Goal: Information Seeking & Learning: Learn about a topic

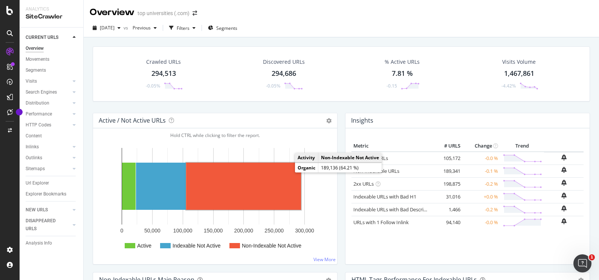
click at [254, 193] on rect "A chart." at bounding box center [243, 185] width 115 height 47
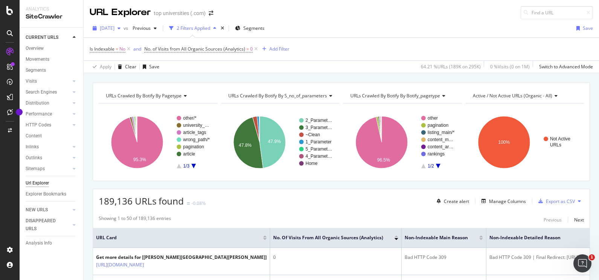
click at [121, 29] on icon "button" at bounding box center [119, 28] width 3 height 5
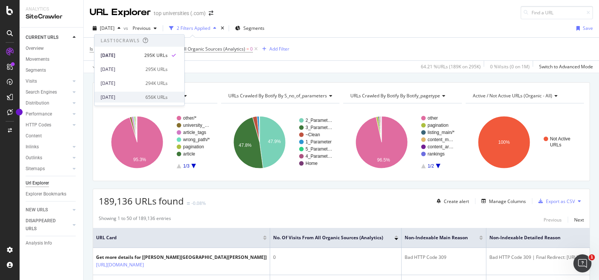
click at [121, 96] on div "[DATE]" at bounding box center [121, 96] width 40 height 7
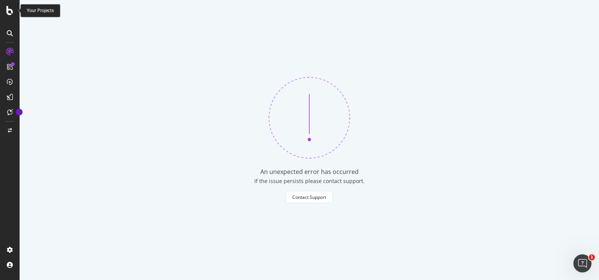
click at [10, 14] on icon at bounding box center [9, 10] width 7 height 9
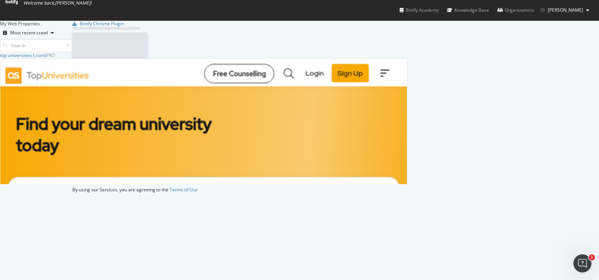
scroll to position [272, 584]
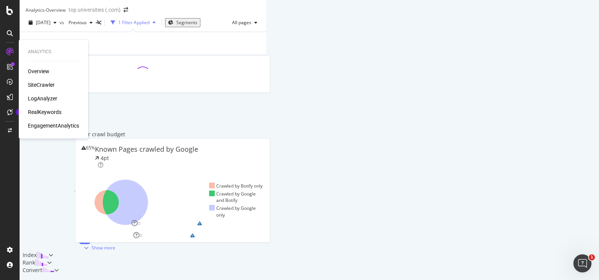
click at [41, 81] on div "SiteCrawler" at bounding box center [41, 85] width 27 height 8
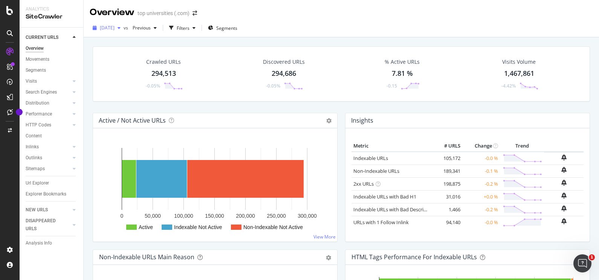
click at [124, 31] on div "[DATE]" at bounding box center [107, 27] width 34 height 11
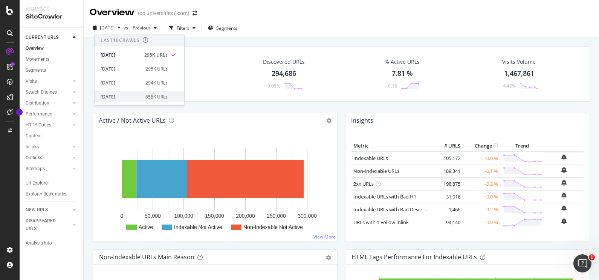
click at [124, 95] on div "[DATE]" at bounding box center [121, 96] width 40 height 7
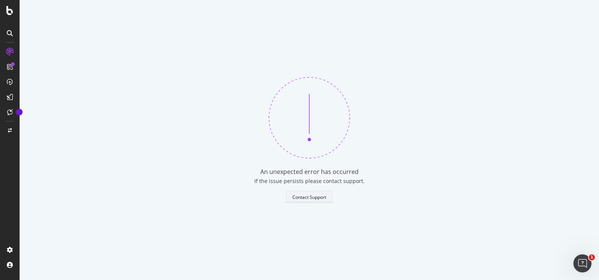
click at [299, 200] on div "Contact Support" at bounding box center [309, 197] width 34 height 6
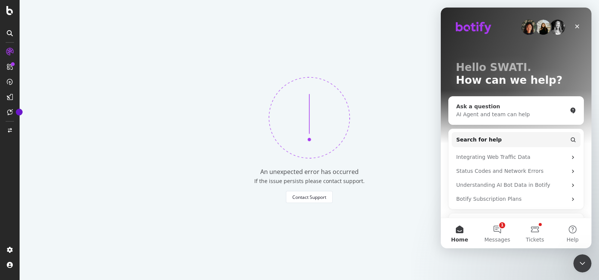
click at [506, 114] on div "AI Agent and team can help" at bounding box center [511, 114] width 111 height 8
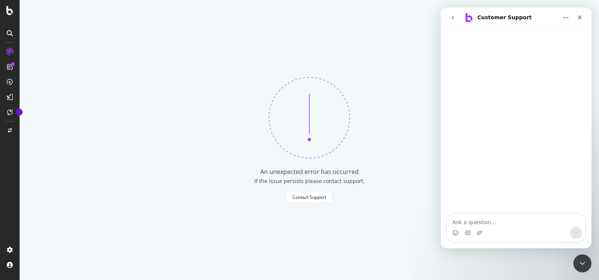
click at [490, 219] on textarea "Ask a question…" at bounding box center [516, 220] width 138 height 13
type textarea "i am not able to access old crawl report"
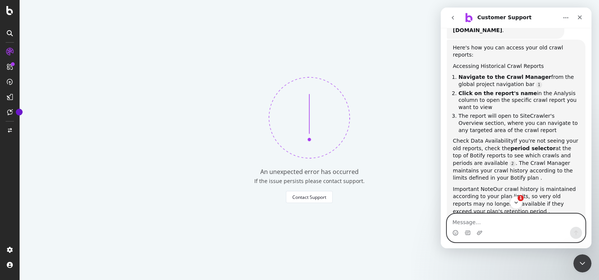
scroll to position [1, 0]
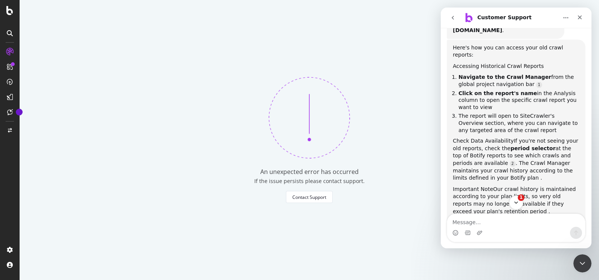
click at [515, 204] on icon "Scroll to bottom" at bounding box center [516, 202] width 7 height 7
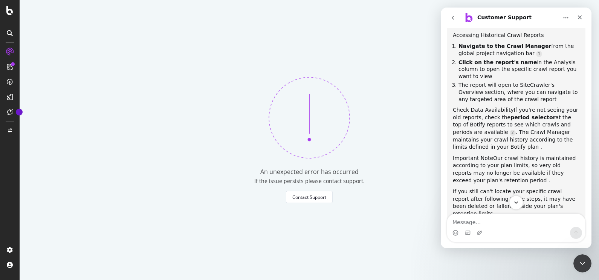
scroll to position [158, 0]
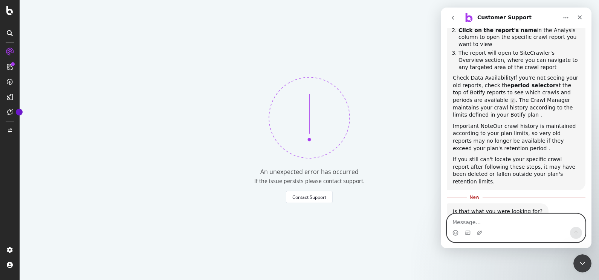
click at [507, 219] on textarea "Message…" at bounding box center [516, 220] width 138 height 13
type textarea "its last months report"
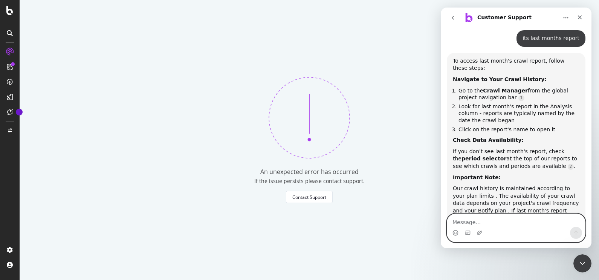
scroll to position [341, 0]
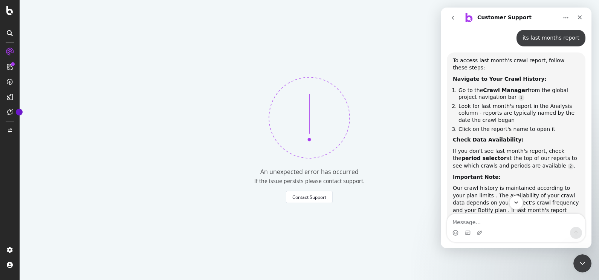
click at [515, 200] on icon "Scroll to bottom" at bounding box center [516, 202] width 7 height 7
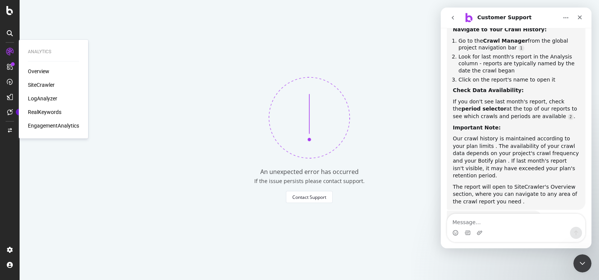
click at [38, 81] on div "SiteCrawler" at bounding box center [41, 85] width 27 height 8
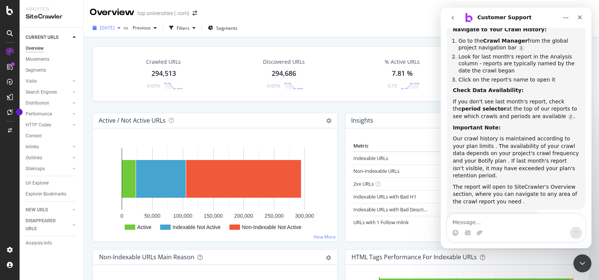
click at [124, 31] on div "[DATE]" at bounding box center [107, 27] width 34 height 11
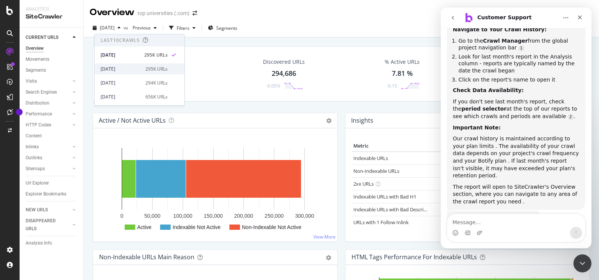
click at [118, 66] on div "[DATE]" at bounding box center [121, 69] width 40 height 7
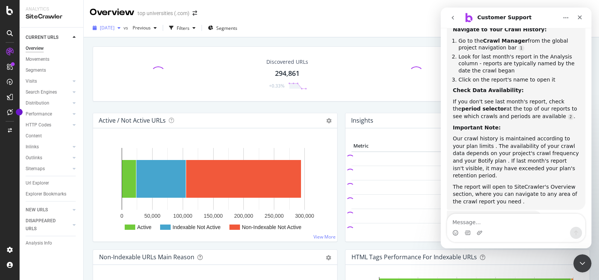
click at [124, 30] on div "button" at bounding box center [119, 28] width 9 height 5
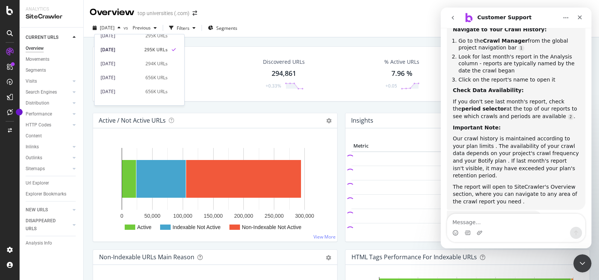
scroll to position [23, 0]
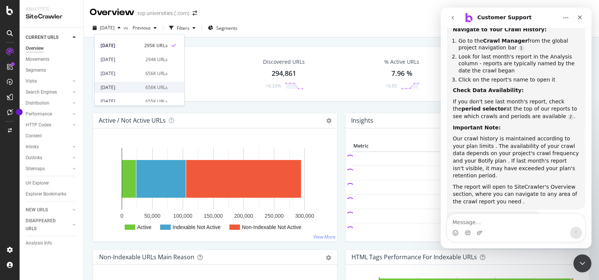
click at [114, 85] on div "[DATE]" at bounding box center [121, 87] width 40 height 7
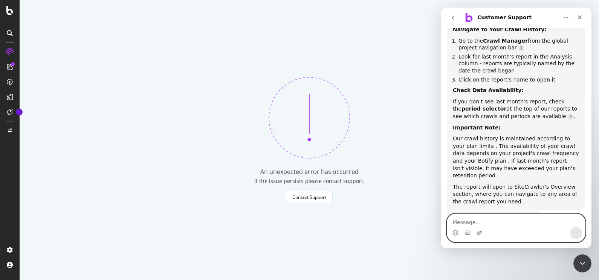
click at [471, 223] on textarea "Message…" at bounding box center [516, 220] width 138 height 13
type textarea "how can i know about my plan limit?"
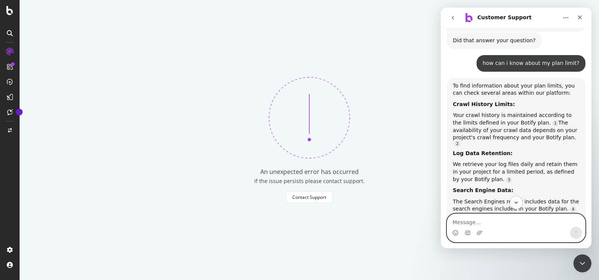
scroll to position [1, 0]
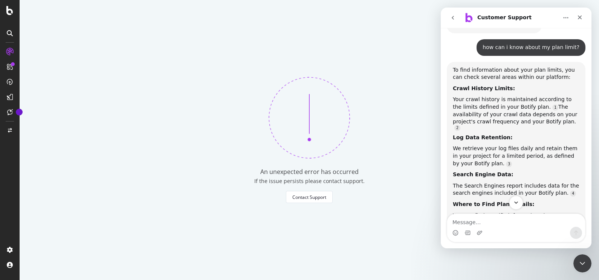
click at [513, 201] on icon "Scroll to bottom" at bounding box center [516, 202] width 7 height 7
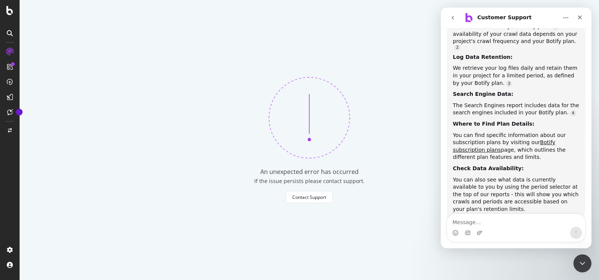
scroll to position [668, 0]
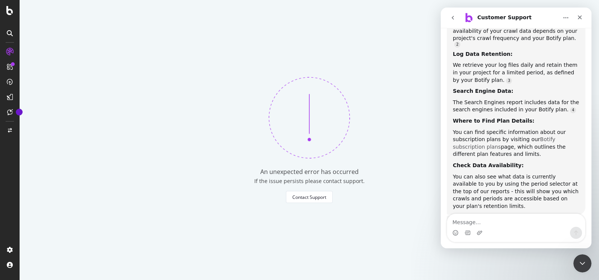
click at [554, 136] on link "Botify subscription plans" at bounding box center [504, 143] width 102 height 14
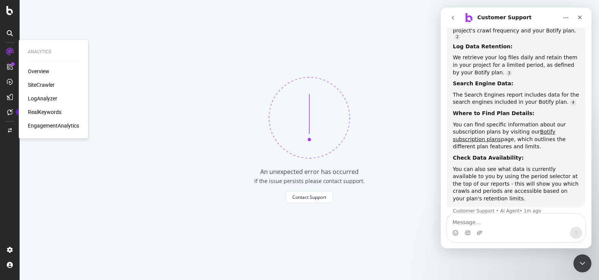
click at [38, 83] on div "SiteCrawler" at bounding box center [41, 85] width 27 height 8
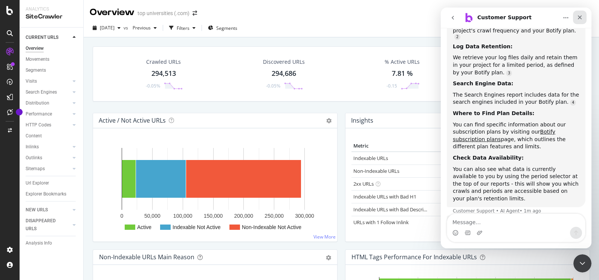
click at [582, 17] on icon "Close" at bounding box center [580, 17] width 6 height 6
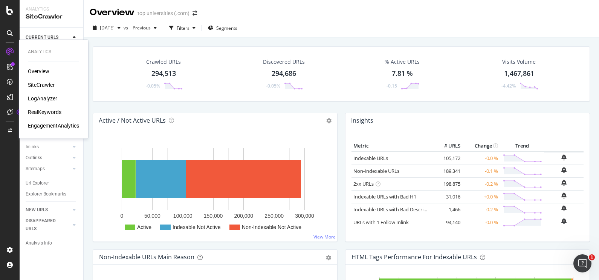
click at [53, 108] on div "RealKeywords" at bounding box center [45, 112] width 34 height 8
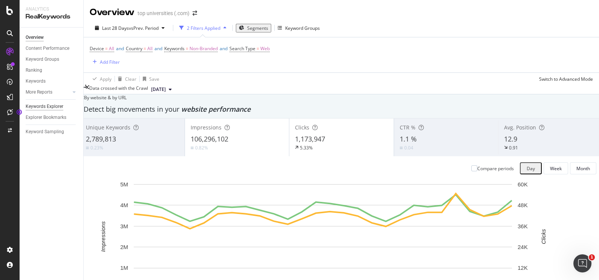
click at [55, 104] on div "Keywords Explorer" at bounding box center [45, 106] width 38 height 8
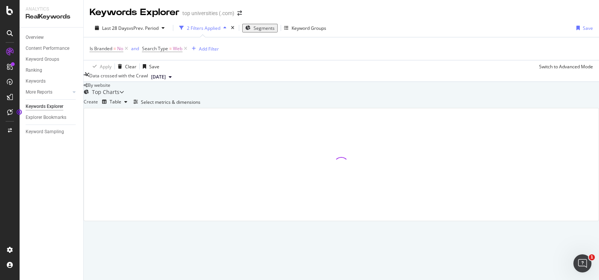
click at [266, 27] on span "Segments" at bounding box center [264, 28] width 21 height 6
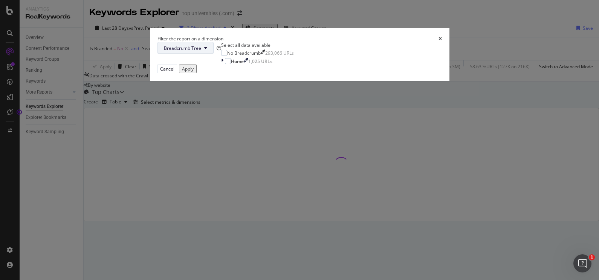
click at [214, 54] on button "Breadcrumb Tree" at bounding box center [185, 48] width 56 height 12
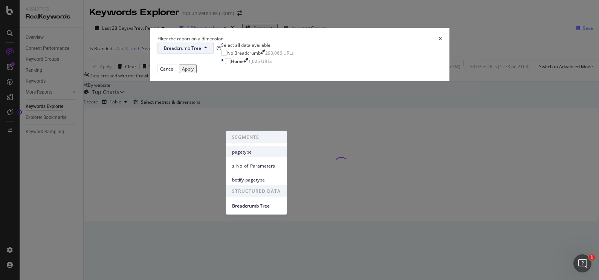
click at [263, 151] on span "pagetype" at bounding box center [256, 151] width 49 height 7
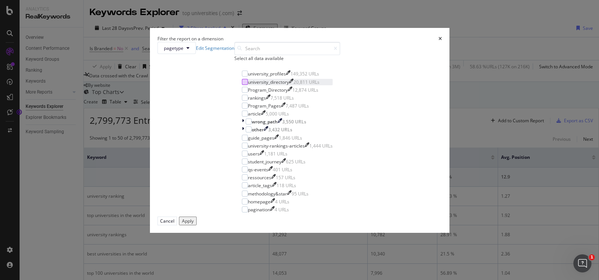
click at [242, 85] on div "modal" at bounding box center [245, 82] width 6 height 6
click at [194, 224] on div "Apply" at bounding box center [188, 220] width 12 height 6
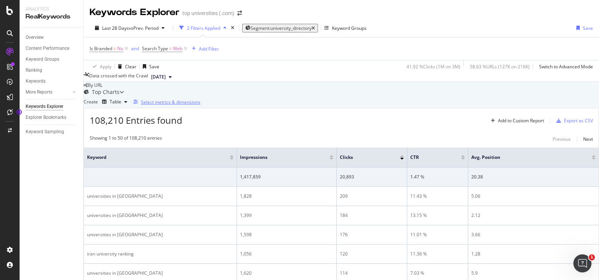
click at [200, 105] on div "Select metrics & dimensions" at bounding box center [171, 102] width 60 height 6
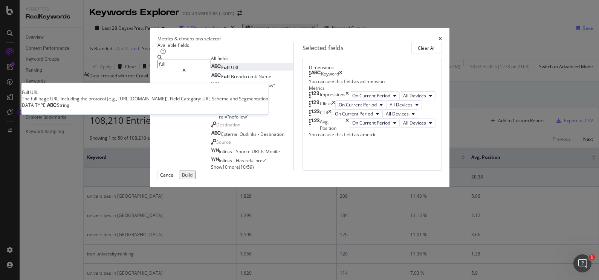
type input "full"
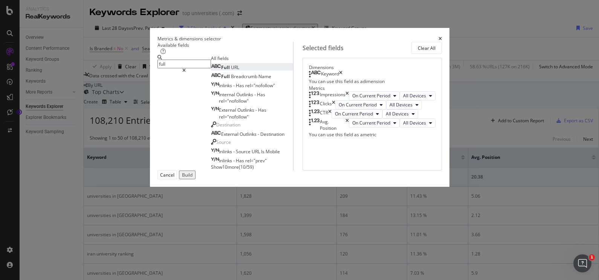
click at [221, 70] on span "Full" at bounding box center [226, 67] width 10 height 6
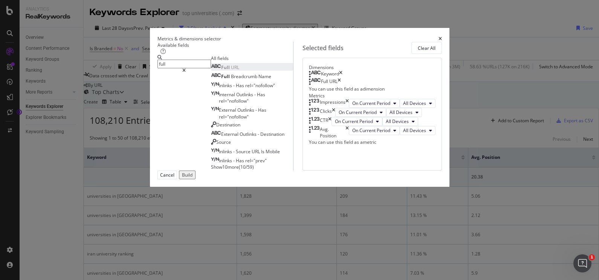
click at [193, 178] on div "Build" at bounding box center [187, 174] width 11 height 6
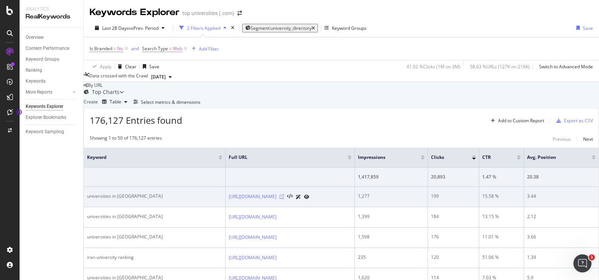
click at [284, 199] on icon at bounding box center [282, 196] width 5 height 5
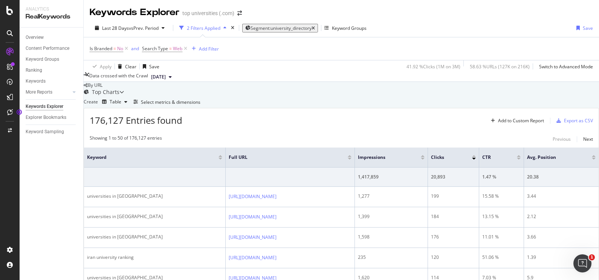
scroll to position [1026, 0]
